Goal: Task Accomplishment & Management: Manage account settings

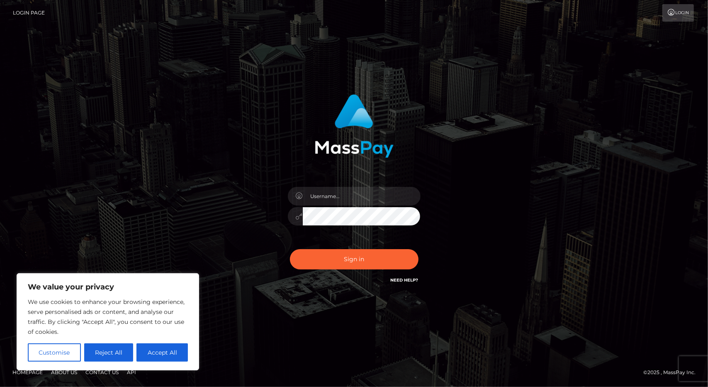
drag, startPoint x: 0, startPoint y: 0, endPoint x: 565, endPoint y: 151, distance: 584.8
click at [565, 151] on div "Sign in" at bounding box center [354, 193] width 473 height 211
click at [98, 359] on button "Reject All" at bounding box center [108, 352] width 49 height 18
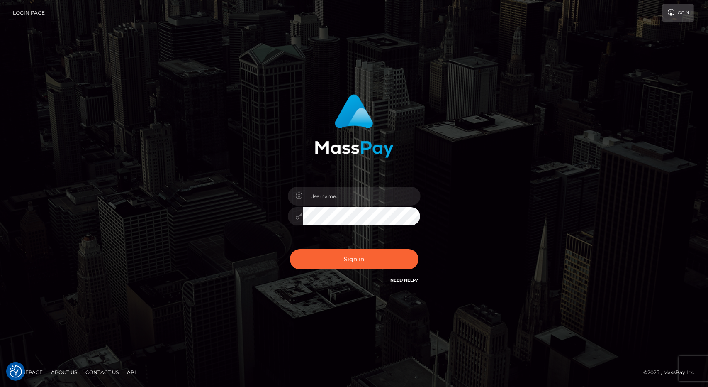
click at [417, 277] on link "Need Help?" at bounding box center [405, 279] width 28 height 5
click at [359, 201] on input "text" at bounding box center [362, 196] width 118 height 19
type input "d"
type input "אלמוג סגל"
click at [290, 249] on button "Sign in" at bounding box center [354, 259] width 129 height 20
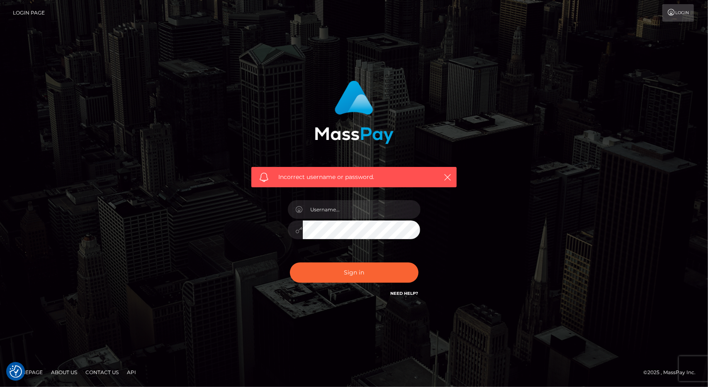
click at [43, 15] on link "Login Page" at bounding box center [29, 12] width 32 height 17
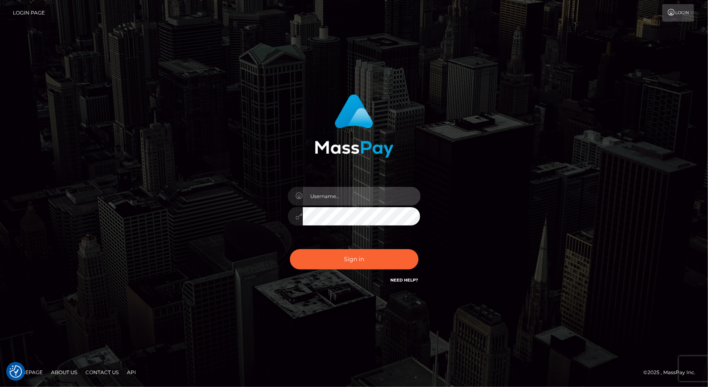
click at [363, 200] on input "text" at bounding box center [362, 196] width 118 height 19
type input "ALMOG"
click at [290, 249] on button "Sign in" at bounding box center [354, 259] width 129 height 20
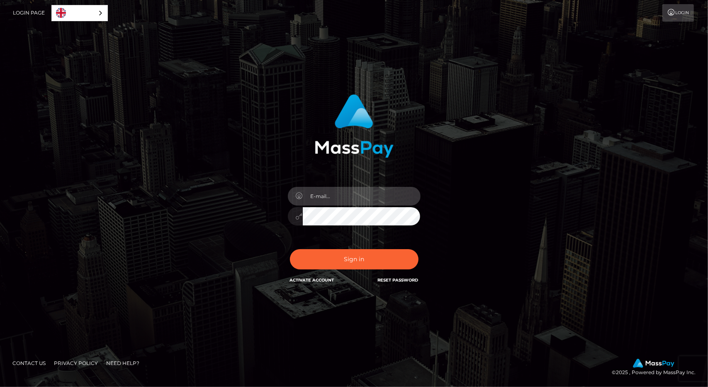
drag, startPoint x: 0, startPoint y: 0, endPoint x: 368, endPoint y: 195, distance: 416.2
click at [368, 195] on input "email" at bounding box center [362, 196] width 118 height 19
type input "[EMAIL_ADDRESS][DOMAIN_NAME]"
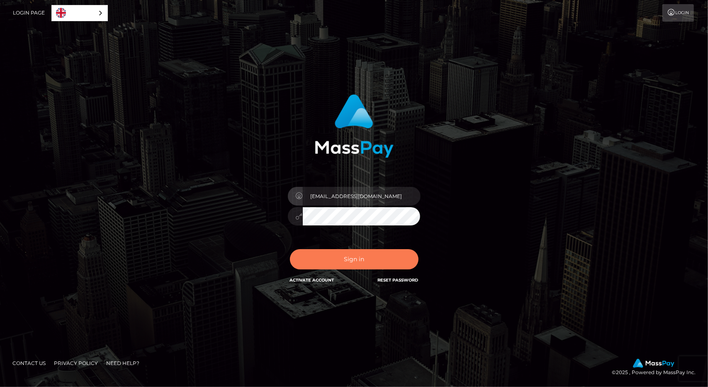
click at [348, 259] on button "Sign in" at bounding box center [354, 259] width 129 height 20
